Goal: Task Accomplishment & Management: Manage account settings

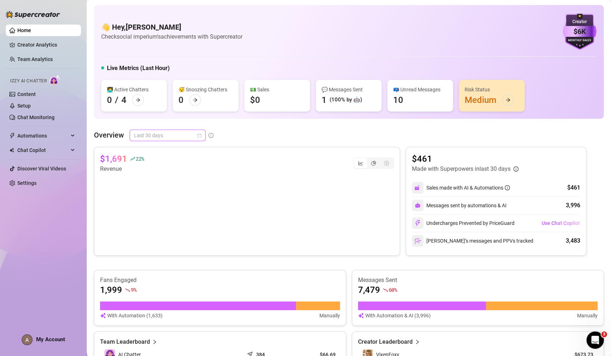
click at [167, 139] on span "Last 30 days" at bounding box center [167, 135] width 67 height 11
click at [162, 157] on div "Last 7 days" at bounding box center [167, 161] width 64 height 8
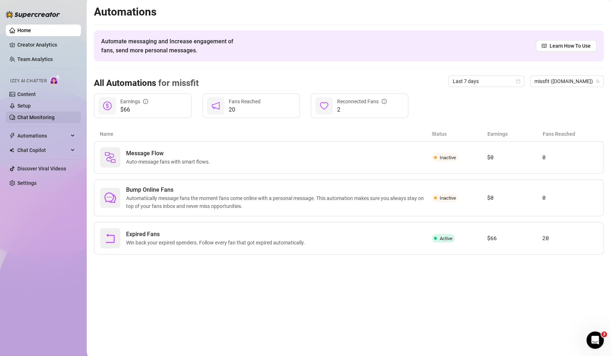
click at [50, 120] on link "Chat Monitoring" at bounding box center [35, 118] width 37 height 6
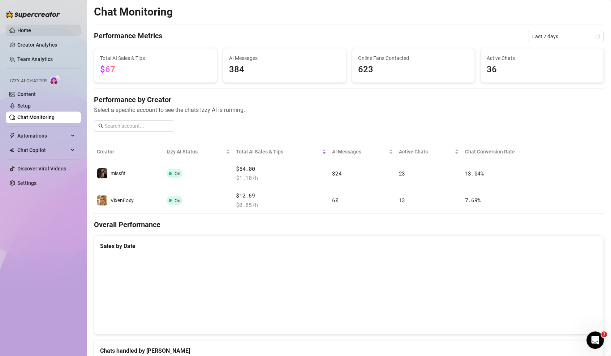
click at [31, 27] on link "Home" at bounding box center [24, 30] width 14 height 6
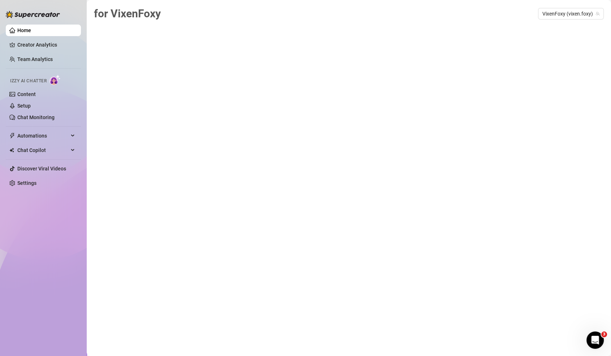
click at [149, 62] on div "for VixenFoxy VixenFoxy (vixen.foxy)" at bounding box center [349, 169] width 510 height 329
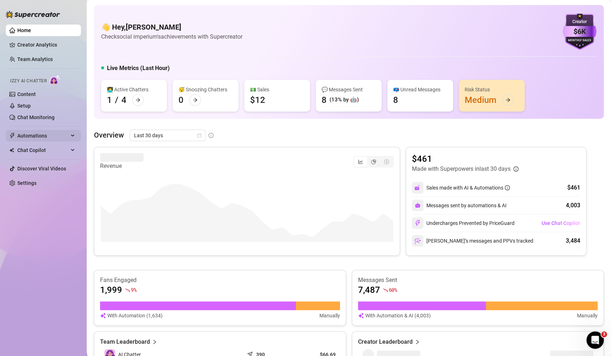
click at [50, 138] on span "Automations" at bounding box center [42, 136] width 51 height 12
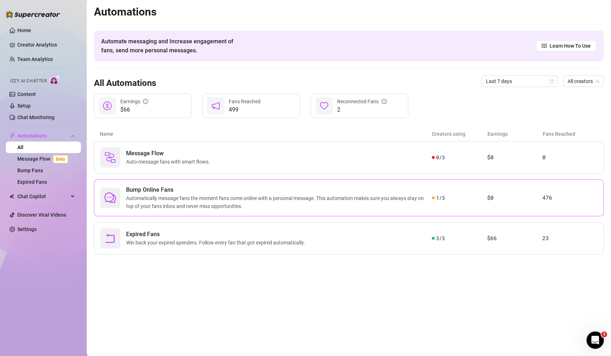
click at [271, 197] on span "Automatically message fans the moment fans come online with a personal message.…" at bounding box center [279, 202] width 306 height 16
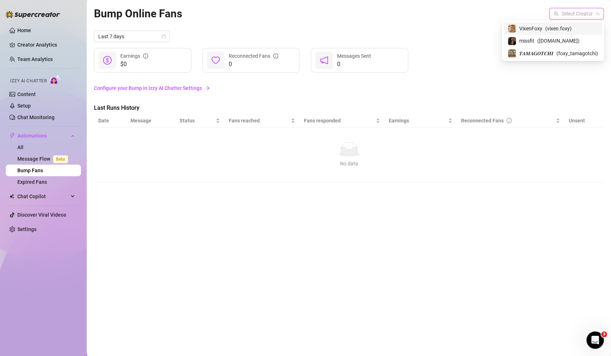
click at [570, 14] on input "search" at bounding box center [572, 13] width 39 height 11
click at [563, 32] on span "( vixen.foxy )" at bounding box center [558, 29] width 26 height 8
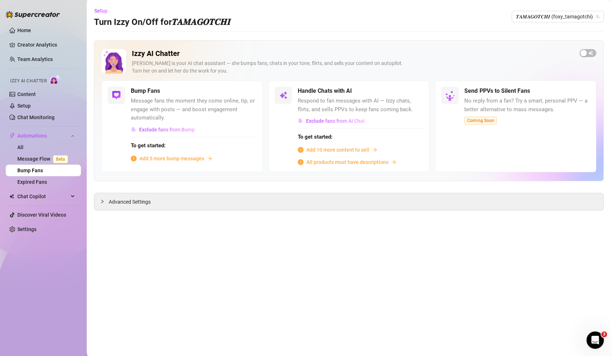
click at [348, 147] on span "Add 10 more content to sell" at bounding box center [337, 150] width 63 height 8
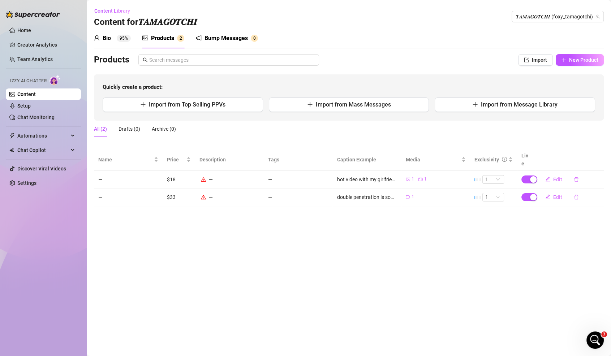
click at [36, 92] on link "Content" at bounding box center [26, 94] width 18 height 6
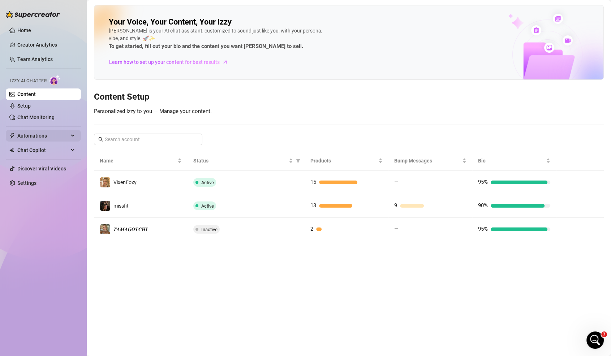
click at [54, 140] on span "Automations" at bounding box center [42, 136] width 51 height 12
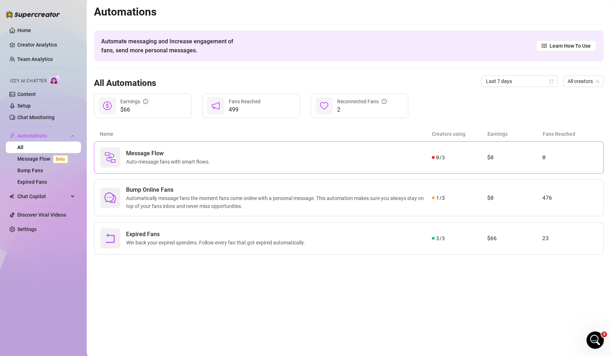
click at [239, 160] on div "Message Flow Auto-message fans with smart flows." at bounding box center [266, 157] width 332 height 20
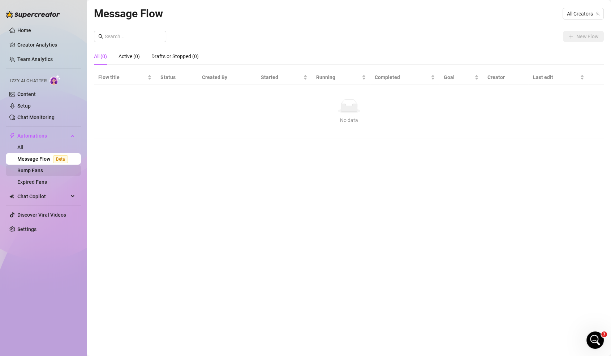
click at [43, 168] on link "Bump Fans" at bounding box center [30, 171] width 26 height 6
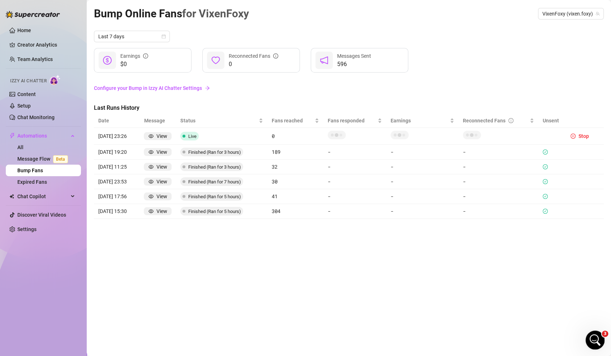
click at [592, 335] on icon "Open Intercom Messenger" at bounding box center [594, 339] width 12 height 12
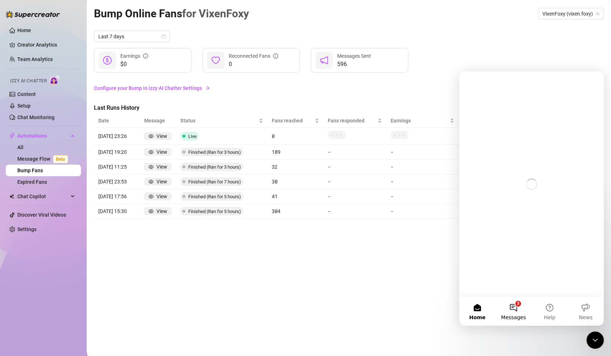
click at [507, 316] on span "Messages" at bounding box center [513, 317] width 25 height 5
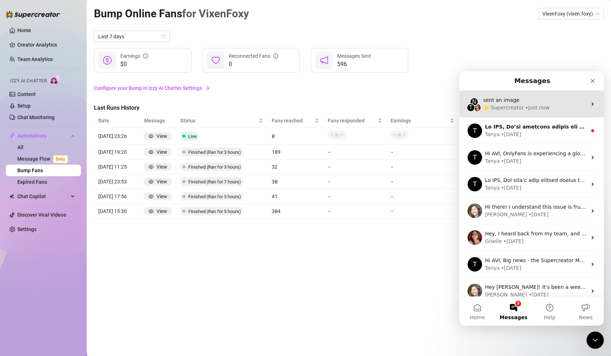
click at [549, 106] on div "🌟 Supercreator • Just now" at bounding box center [535, 108] width 104 height 8
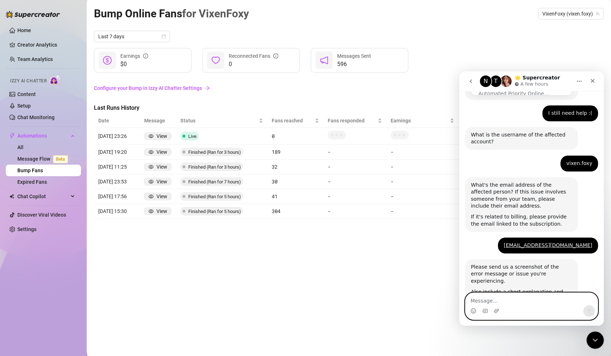
click at [496, 310] on icon "Upload attachment" at bounding box center [496, 311] width 6 height 6
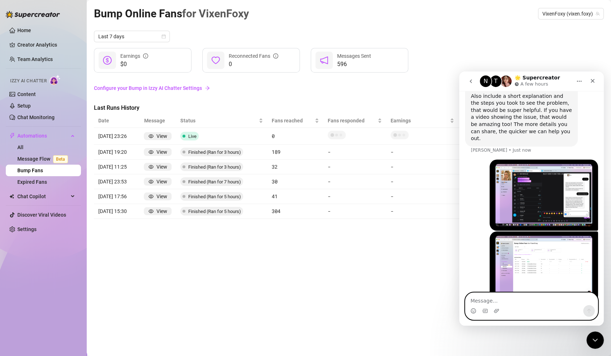
scroll to position [380, 0]
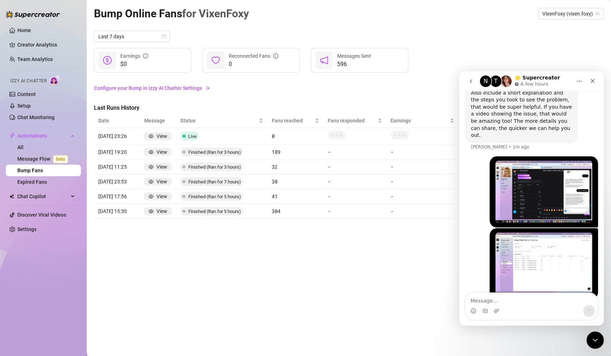
click at [298, 104] on div "Last Runs History" at bounding box center [349, 109] width 510 height 10
click at [596, 78] on div "Close" at bounding box center [592, 80] width 13 height 13
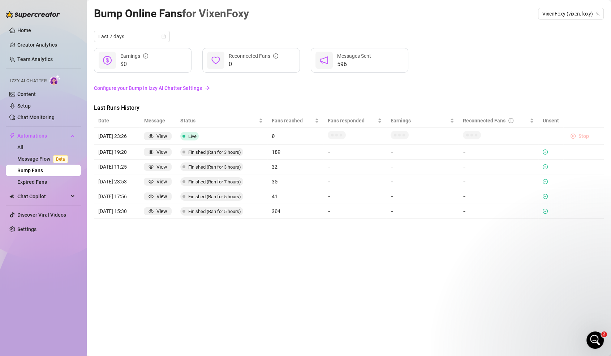
click at [574, 135] on icon "pause-circle" at bounding box center [572, 136] width 5 height 5
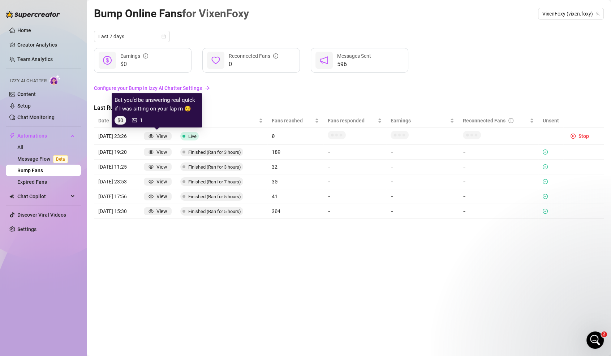
click at [156, 137] on div "View" at bounding box center [161, 136] width 11 height 8
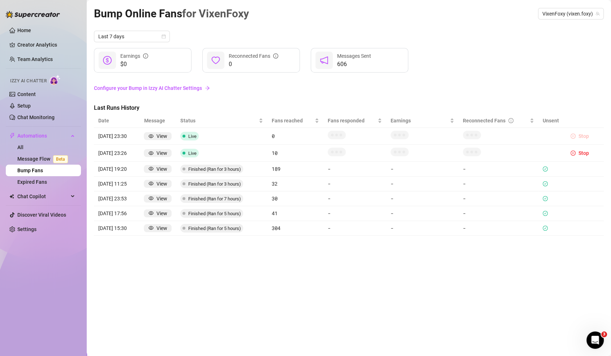
click at [579, 138] on span "Stop" at bounding box center [583, 136] width 10 height 6
click at [575, 139] on span "button" at bounding box center [572, 136] width 5 height 6
